Goal: Transaction & Acquisition: Purchase product/service

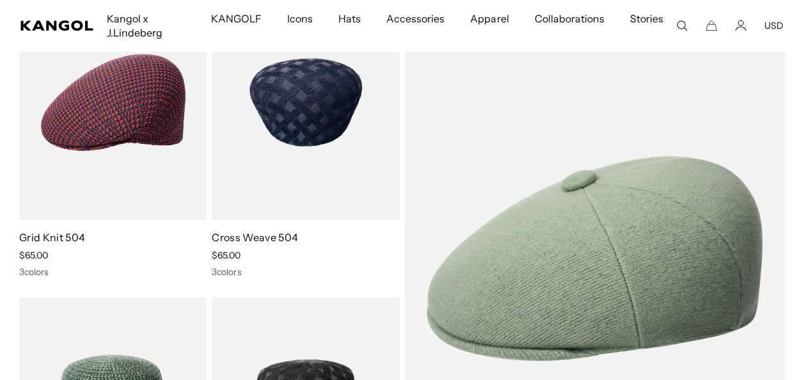
scroll to position [0, 263]
click at [266, 237] on link "Cross Weave 504" at bounding box center [255, 237] width 86 height 13
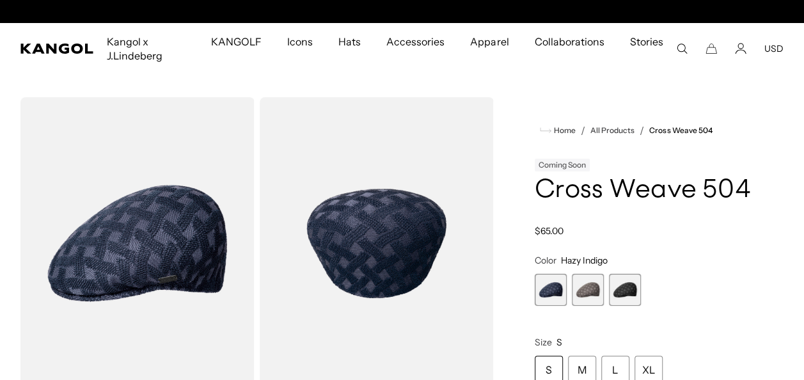
click at [629, 290] on span "3 of 3" at bounding box center [625, 290] width 32 height 32
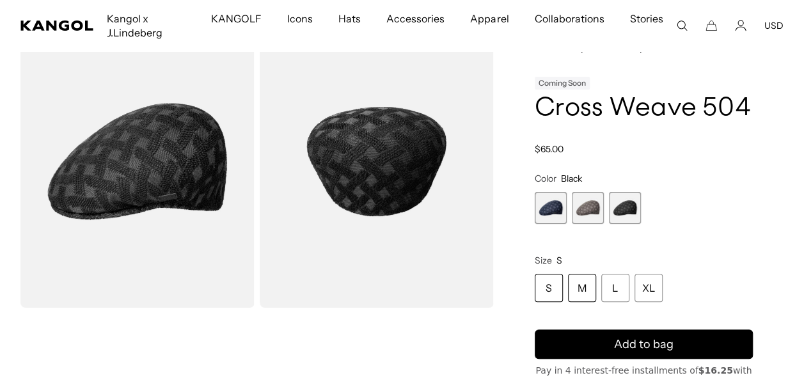
click at [584, 286] on div "M" at bounding box center [582, 288] width 28 height 28
click at [580, 283] on div "M" at bounding box center [582, 288] width 28 height 28
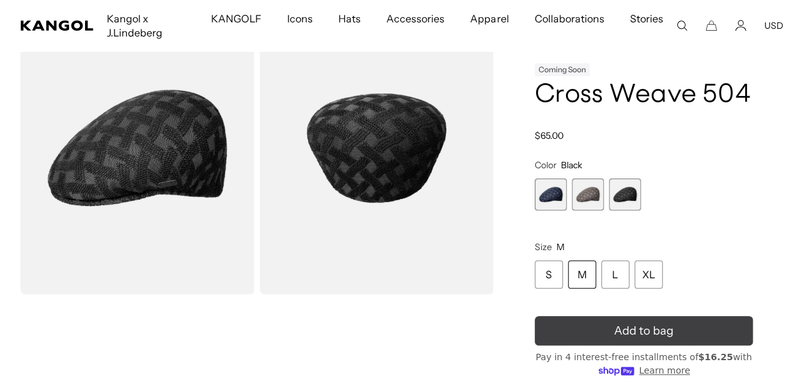
click at [616, 334] on span "Add to bag" at bounding box center [643, 330] width 59 height 17
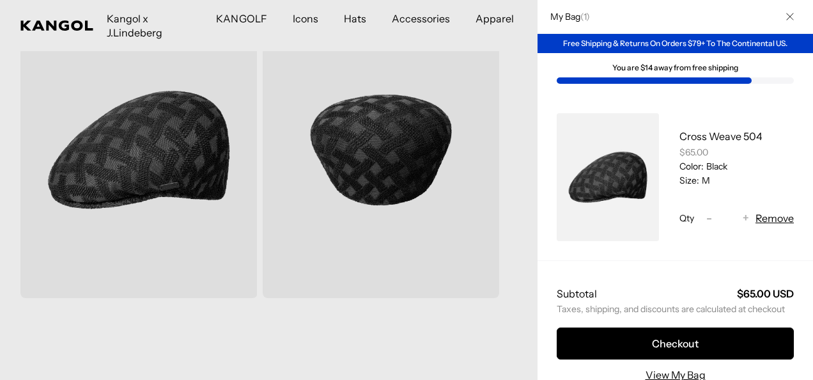
click at [787, 19] on icon "Close" at bounding box center [791, 17] width 8 height 8
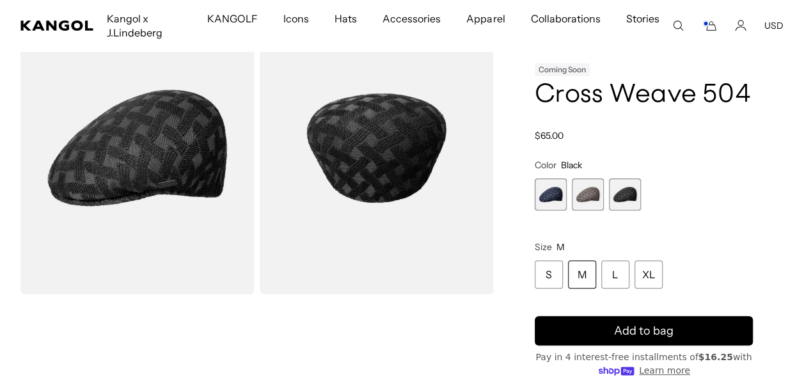
scroll to position [0, 263]
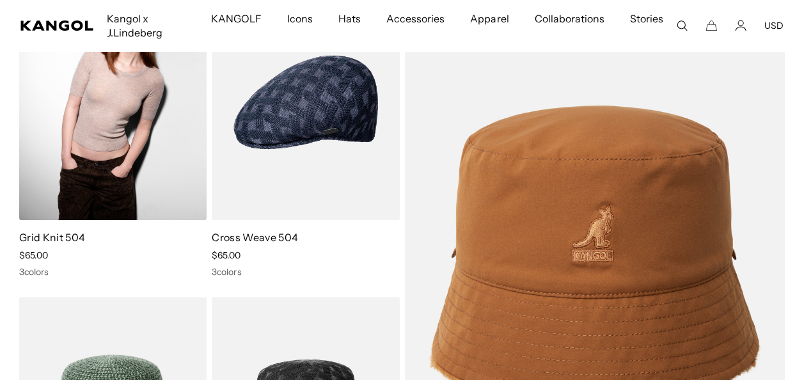
scroll to position [0, 263]
click at [53, 235] on link "Grid Knit 504" at bounding box center [52, 237] width 66 height 13
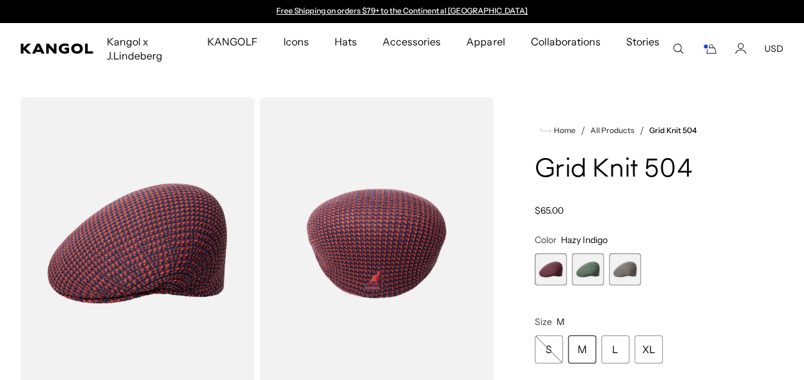
click at [587, 269] on span "2 of 3" at bounding box center [588, 269] width 32 height 32
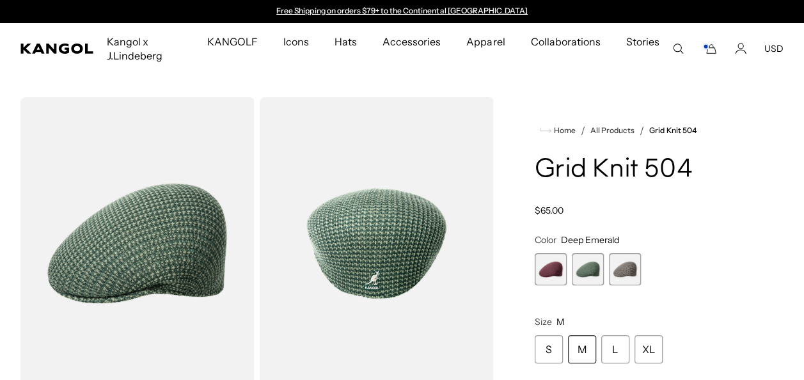
click at [579, 354] on div "M" at bounding box center [582, 349] width 28 height 28
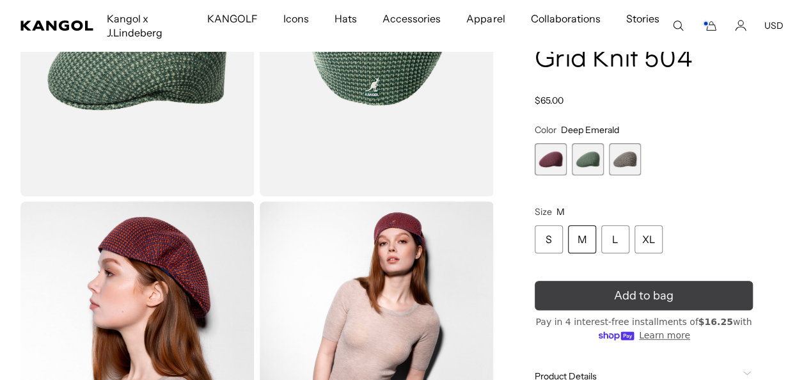
click at [655, 297] on button "Add to bag" at bounding box center [644, 295] width 218 height 29
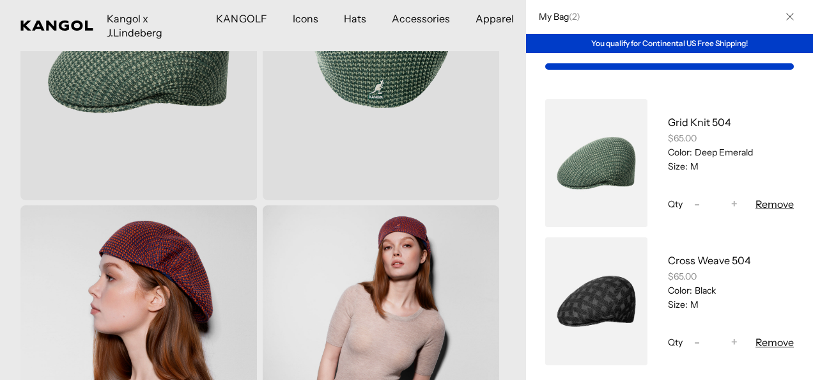
click at [787, 14] on icon "Close" at bounding box center [791, 17] width 8 height 8
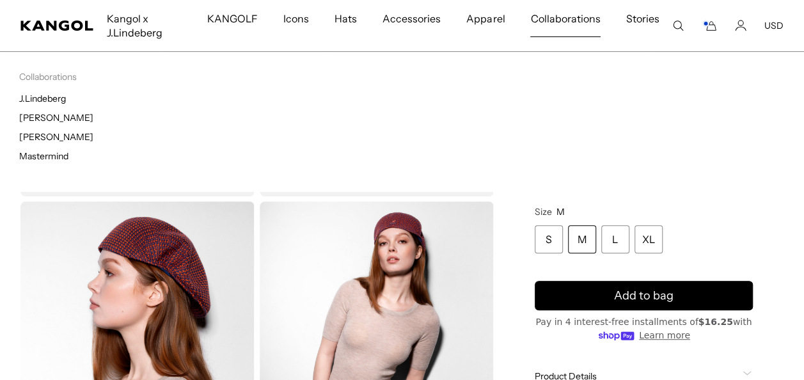
click at [558, 12] on span "Collaborations" at bounding box center [565, 18] width 70 height 37
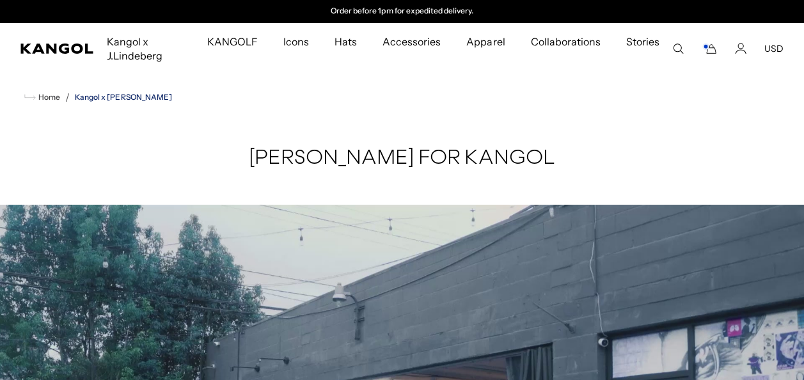
click at [116, 98] on link "Kangol x [PERSON_NAME]" at bounding box center [123, 97] width 97 height 9
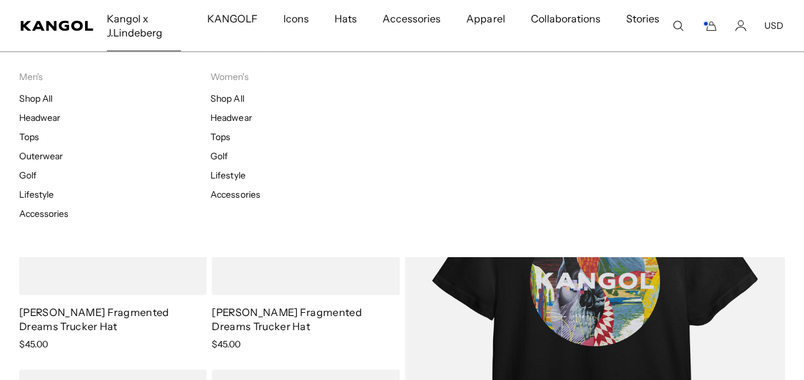
scroll to position [0, 263]
click at [140, 38] on span "Kangol x J.Lindeberg" at bounding box center [144, 25] width 74 height 51
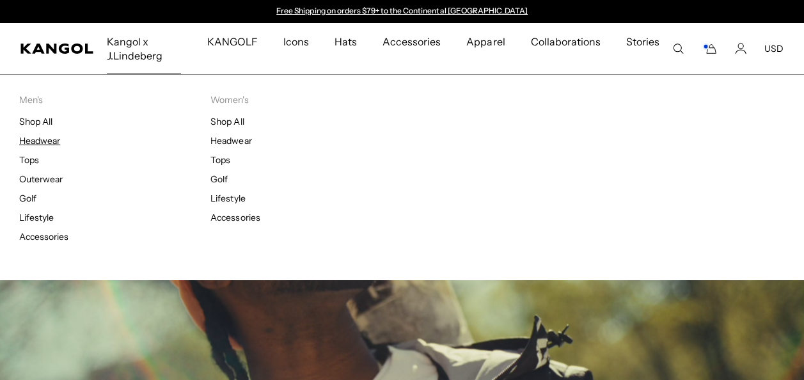
click at [41, 140] on link "Headwear" at bounding box center [39, 141] width 41 height 12
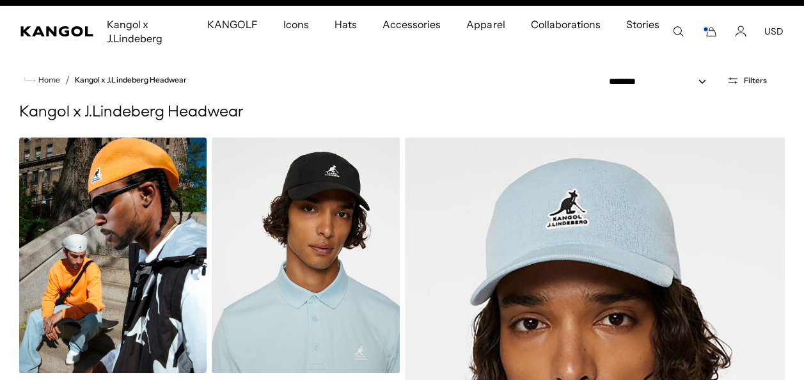
scroll to position [0, 263]
click at [112, 180] on img at bounding box center [112, 254] width 187 height 235
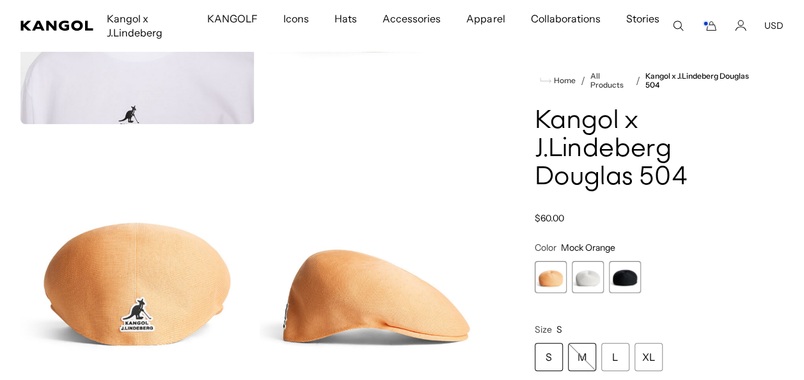
scroll to position [0, 263]
click at [576, 357] on div "M" at bounding box center [582, 357] width 28 height 28
click at [576, 353] on div "M" at bounding box center [582, 357] width 28 height 28
click at [576, 354] on div "M" at bounding box center [582, 357] width 28 height 28
click at [577, 274] on span "2 of 3" at bounding box center [588, 277] width 32 height 32
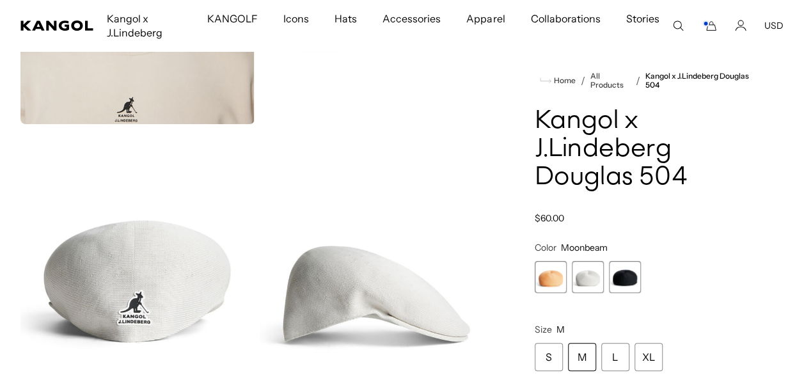
click at [630, 267] on span "3 of 3" at bounding box center [625, 277] width 32 height 32
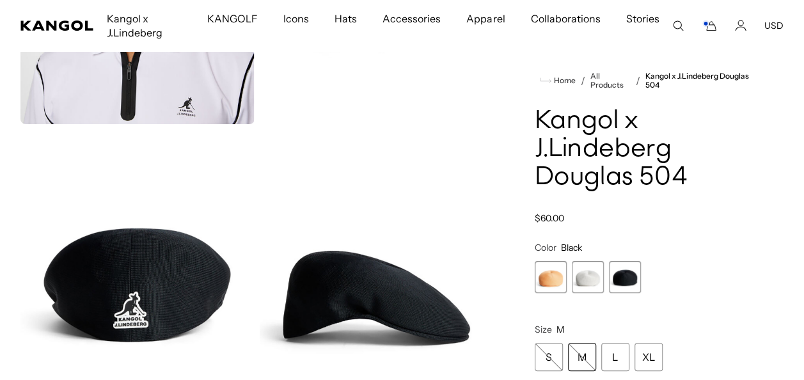
click at [549, 289] on span "1 of 3" at bounding box center [551, 277] width 32 height 32
click at [549, 281] on span "1 of 3" at bounding box center [551, 277] width 32 height 32
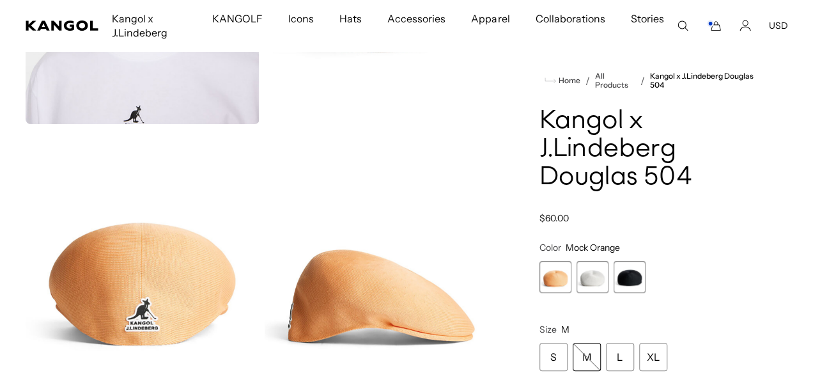
scroll to position [0, 263]
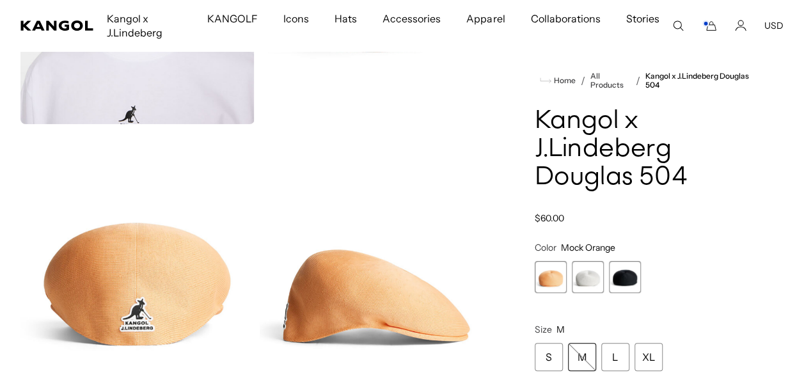
click at [716, 25] on icon "Cart" at bounding box center [709, 26] width 15 height 12
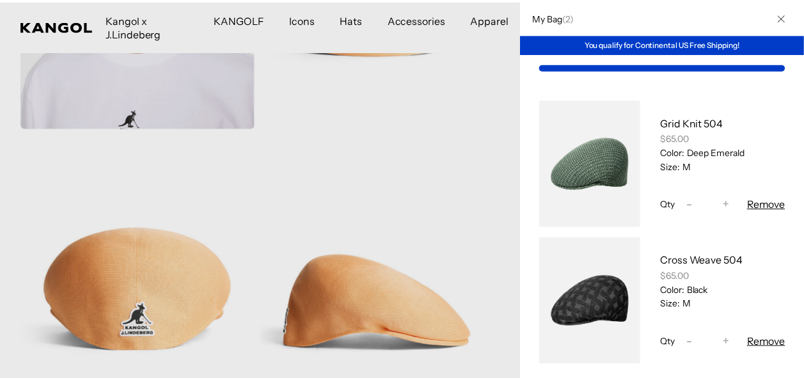
scroll to position [0, 0]
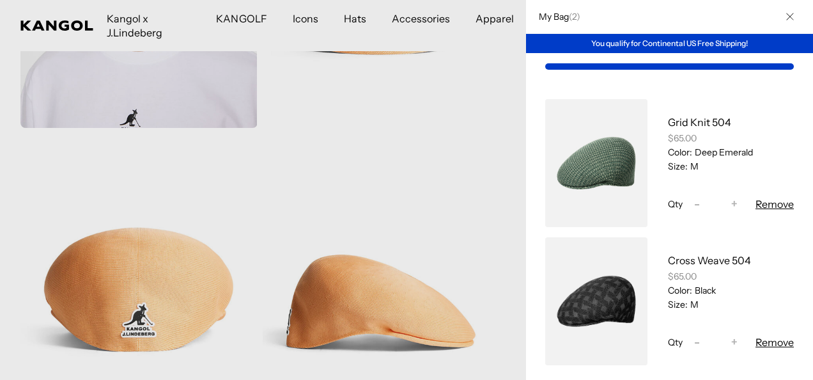
click at [785, 15] on button "Close" at bounding box center [790, 16] width 33 height 33
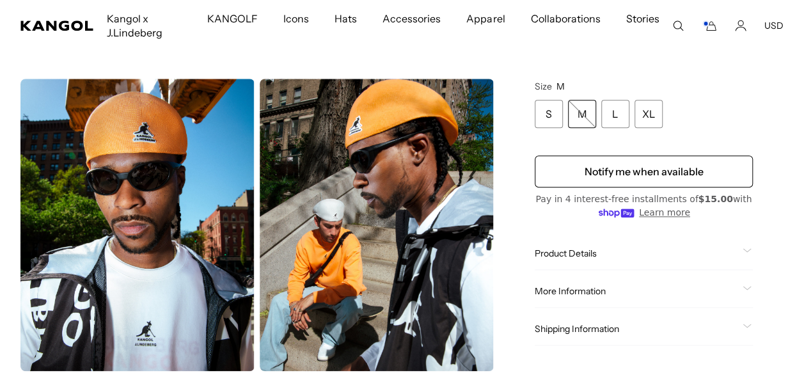
click at [709, 20] on icon "Cart" at bounding box center [709, 26] width 15 height 12
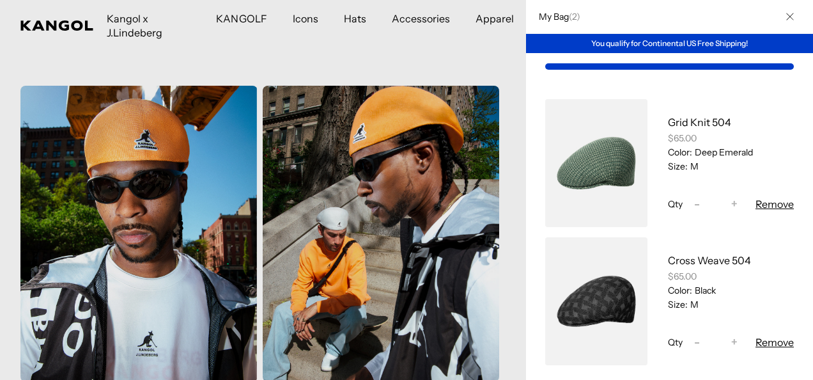
scroll to position [0, 263]
click at [673, 42] on div "You qualify for Continental US Free Shipping!" at bounding box center [669, 43] width 287 height 19
click at [650, 77] on div "My Bag" at bounding box center [669, 66] width 287 height 27
